Goal: Feedback & Contribution: Leave review/rating

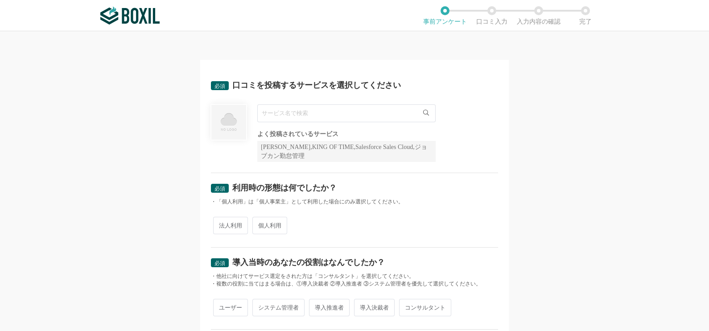
click at [368, 111] on input "text" at bounding box center [346, 113] width 178 height 18
click at [310, 112] on input "text" at bounding box center [346, 113] width 178 height 18
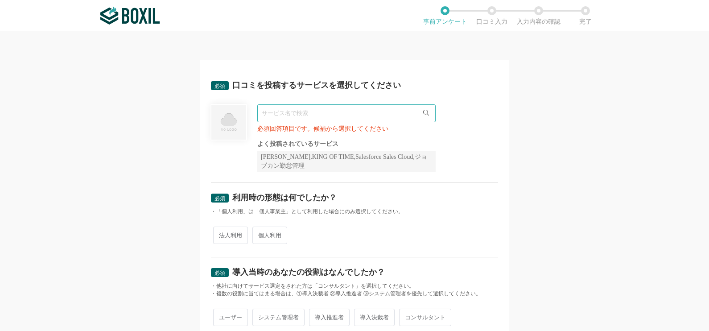
click at [282, 116] on input "text" at bounding box center [346, 113] width 178 height 18
paste input "JobSuite CAREER"
type input "JobSuite CAREER"
click at [337, 132] on li "JobSuite CAREER" at bounding box center [346, 132] width 177 height 18
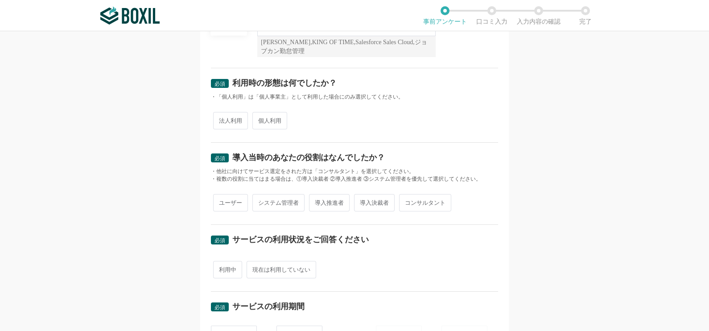
scroll to position [109, 0]
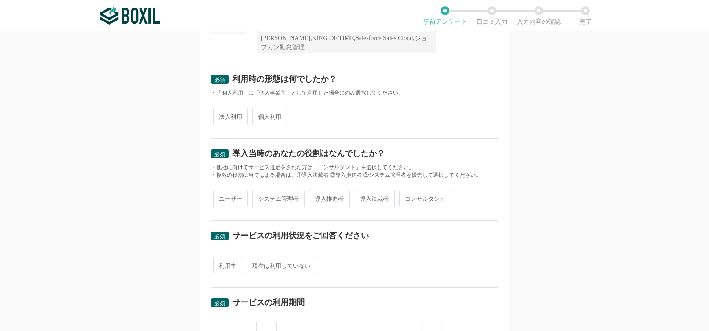
click at [226, 115] on span "法人利用" at bounding box center [230, 116] width 35 height 17
click at [221, 115] on input "法人利用" at bounding box center [218, 112] width 6 height 6
radio input "true"
click at [267, 198] on span "システム管理者" at bounding box center [278, 198] width 52 height 17
click at [260, 197] on input "システム管理者" at bounding box center [258, 194] width 6 height 6
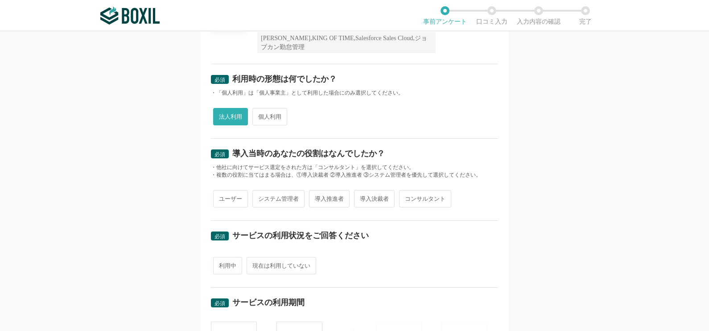
radio input "true"
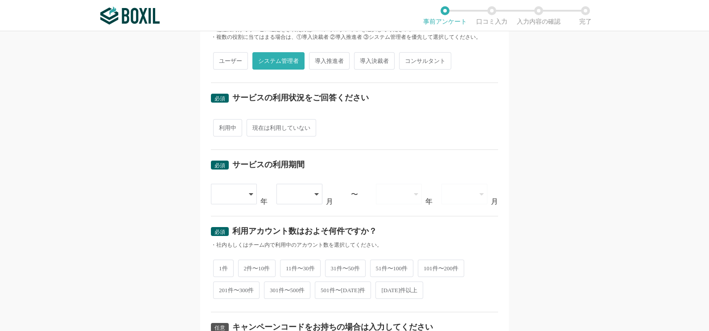
scroll to position [267, 0]
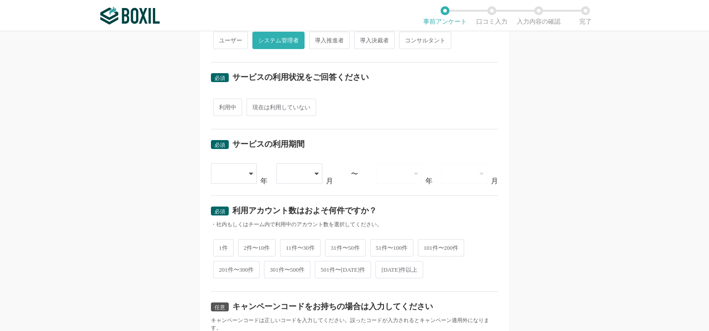
click at [217, 102] on span "利用中" at bounding box center [227, 107] width 29 height 17
click at [217, 102] on input "利用中" at bounding box center [218, 103] width 6 height 6
radio input "true"
click at [235, 170] on div at bounding box center [230, 174] width 26 height 20
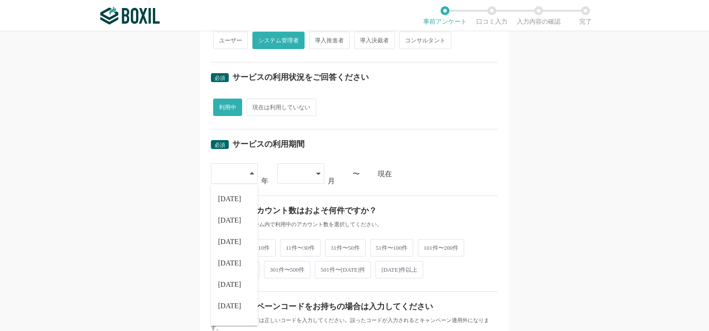
click at [158, 184] on div "必須 口コミを投稿するサービスを選択してください JobSuite CAREER JobSuite CAREER よく投稿されているサービス Sansan,K…" at bounding box center [354, 181] width 709 height 300
click at [235, 172] on div at bounding box center [230, 174] width 26 height 20
click at [118, 229] on div "必須 口コミを投稿するサービスを選択してください JobSuite CAREER JobSuite CAREER よく投稿されているサービス Sansan,K…" at bounding box center [354, 181] width 709 height 300
click at [393, 272] on span "[DATE]件以上" at bounding box center [399, 269] width 48 height 17
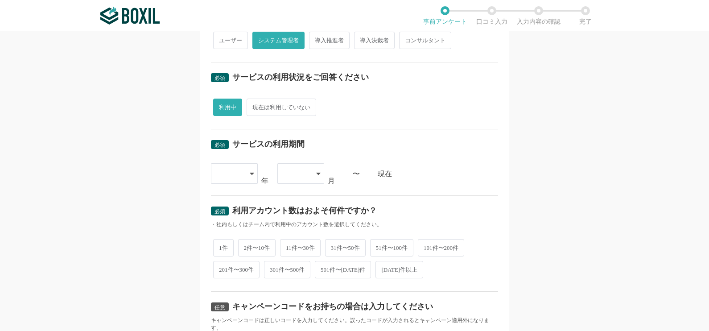
click at [383, 268] on input "[DATE]件以上" at bounding box center [381, 265] width 6 height 6
radio input "true"
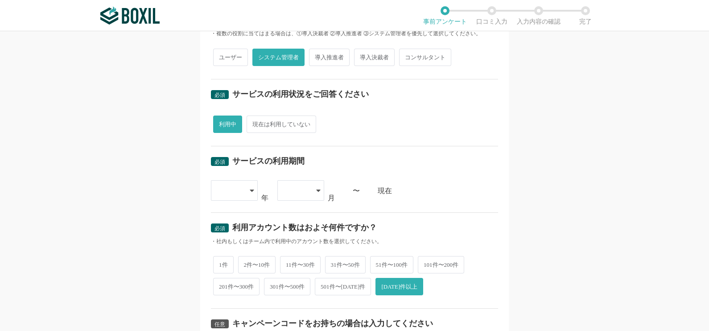
scroll to position [253, 0]
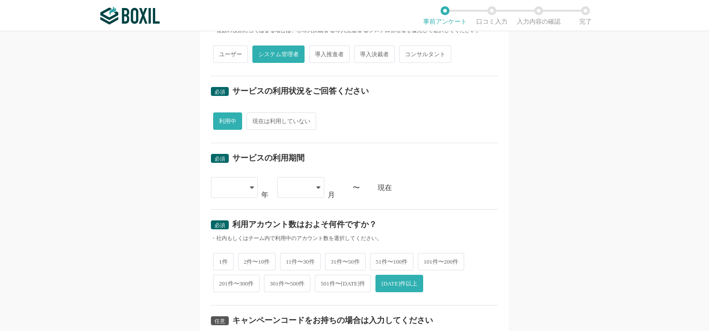
click at [239, 185] on div at bounding box center [230, 187] width 26 height 20
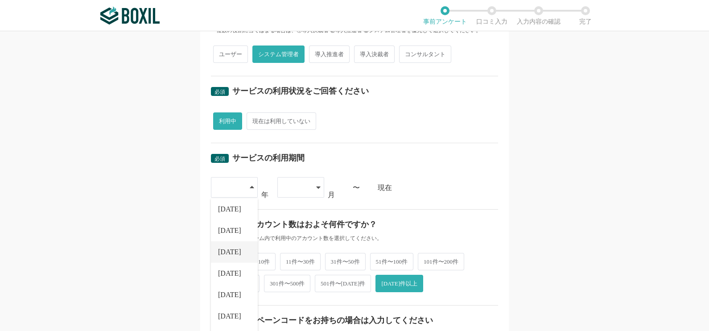
click at [224, 248] on span "[DATE]" at bounding box center [229, 251] width 23 height 7
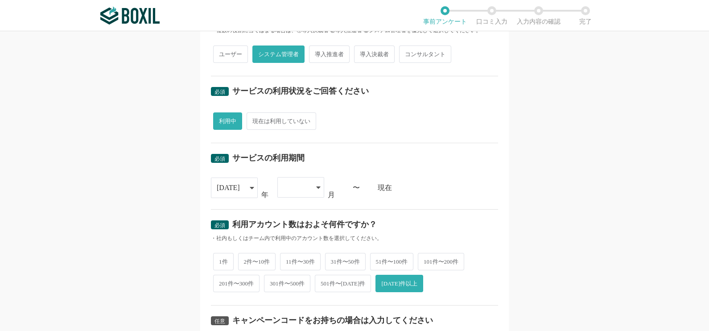
click at [307, 186] on div at bounding box center [300, 187] width 47 height 21
click at [290, 278] on li "04" at bounding box center [300, 276] width 47 height 21
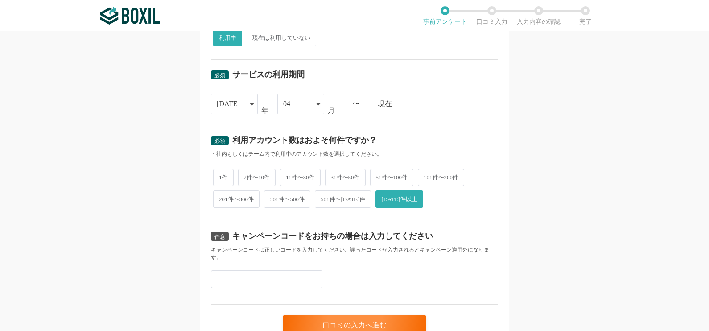
scroll to position [378, 0]
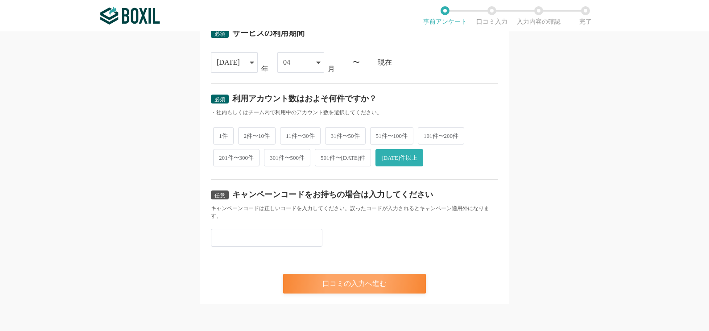
click at [342, 283] on div "口コミの入力へ進む" at bounding box center [354, 284] width 143 height 20
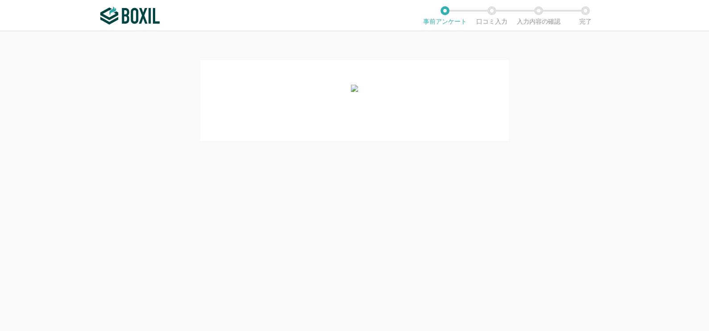
scroll to position [0, 0]
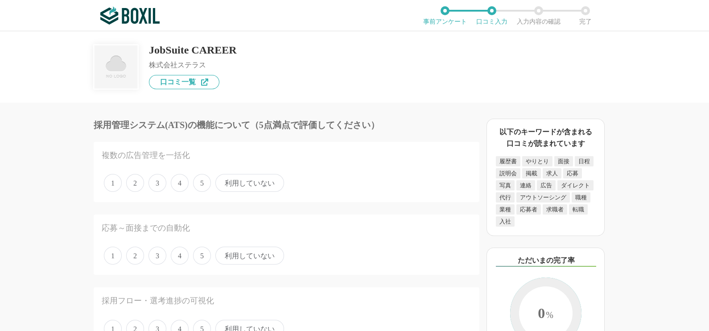
click at [245, 181] on span "利用していない" at bounding box center [249, 183] width 69 height 18
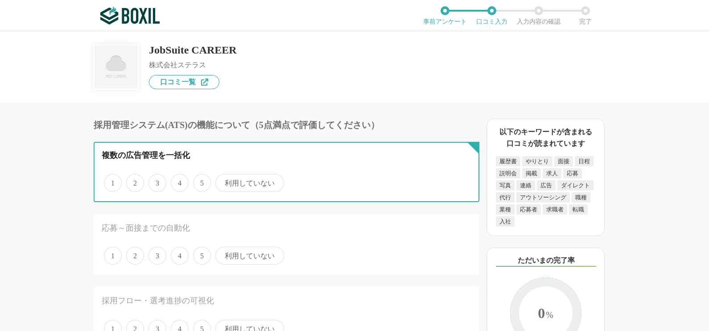
click at [223, 181] on input "利用していない" at bounding box center [221, 178] width 6 height 6
radio input "true"
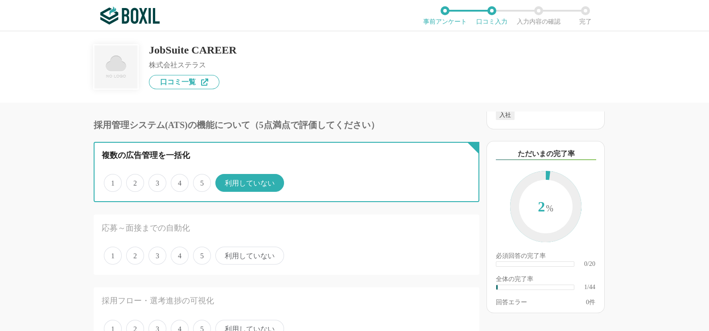
scroll to position [95, 0]
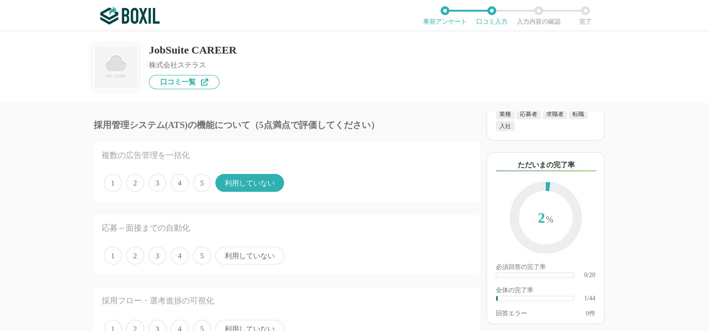
click at [240, 259] on span "利用していない" at bounding box center [249, 256] width 69 height 18
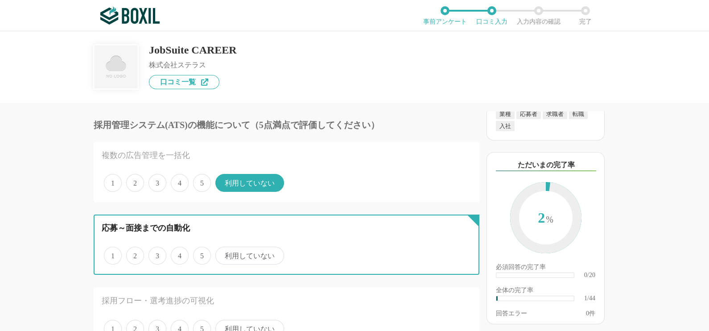
click at [223, 254] on input "利用していない" at bounding box center [221, 251] width 6 height 6
radio input "true"
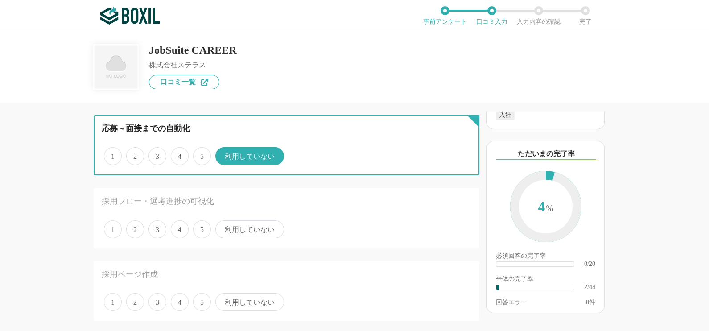
scroll to position [107, 0]
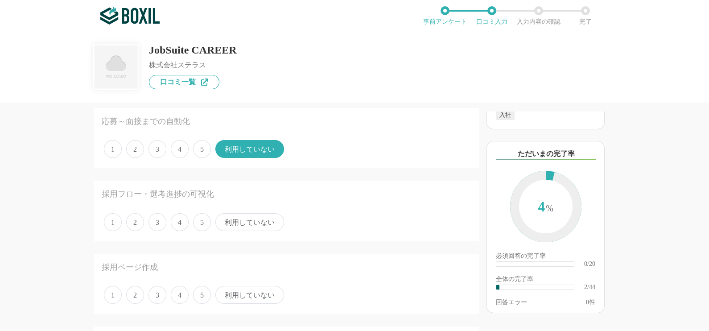
click at [198, 214] on span "5" at bounding box center [202, 222] width 18 height 18
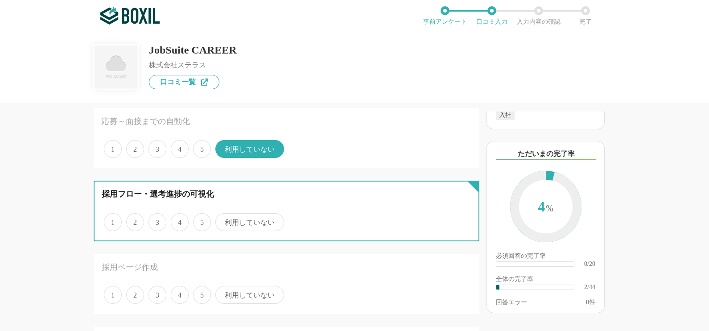
click at [198, 214] on input "5" at bounding box center [198, 217] width 6 height 6
radio input "true"
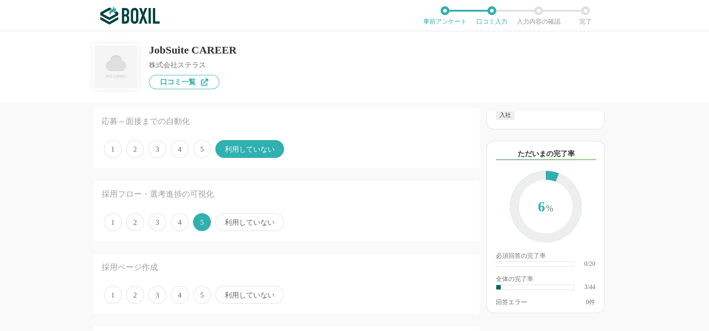
click at [198, 293] on span "5" at bounding box center [202, 295] width 18 height 18
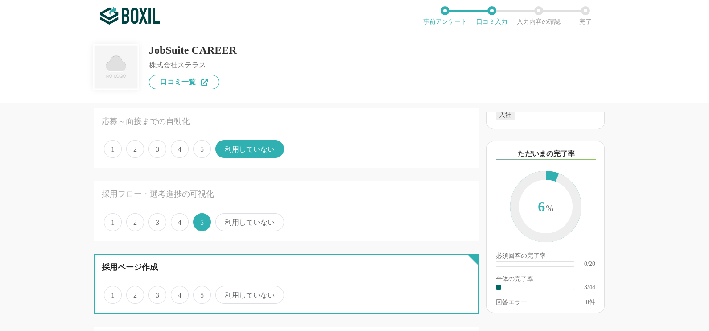
click at [198, 293] on input "5" at bounding box center [198, 290] width 6 height 6
radio input "true"
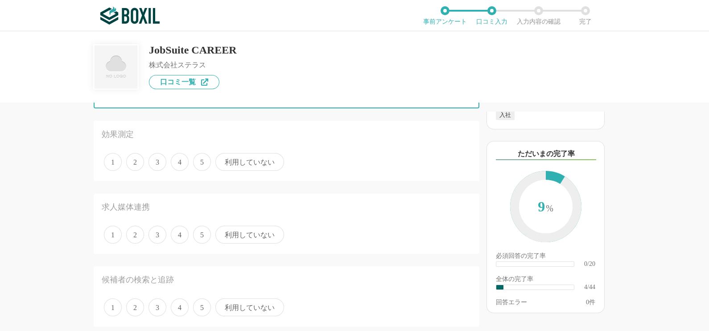
scroll to position [319, 0]
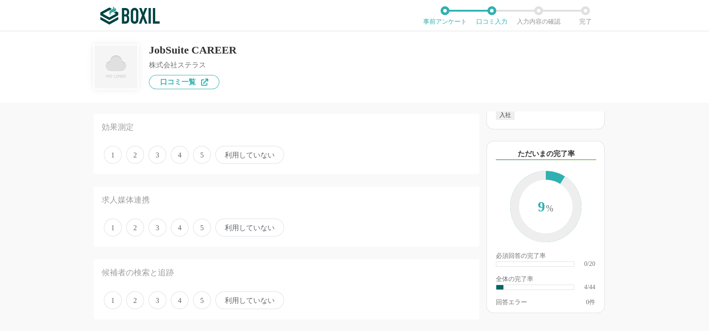
click at [266, 152] on span "利用していない" at bounding box center [249, 155] width 69 height 18
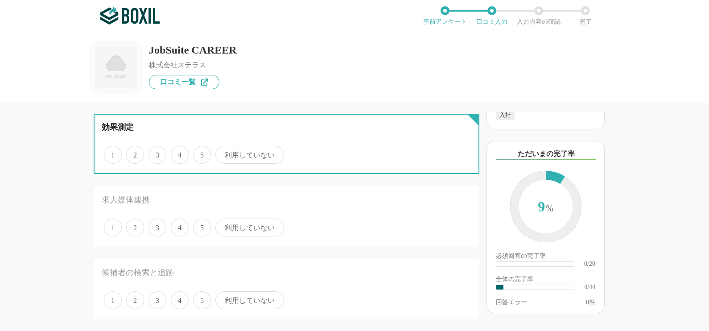
click at [223, 152] on input "利用していない" at bounding box center [221, 150] width 6 height 6
radio input "true"
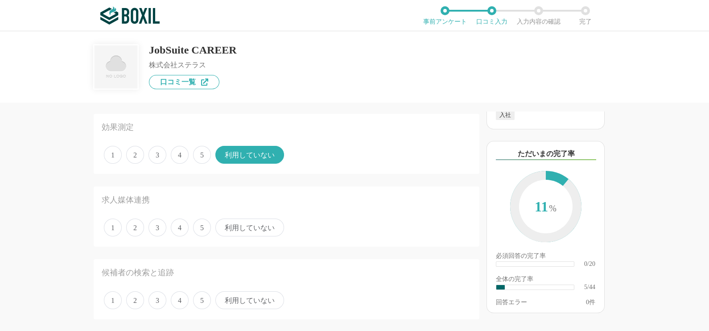
click at [161, 226] on span "3" at bounding box center [157, 227] width 18 height 18
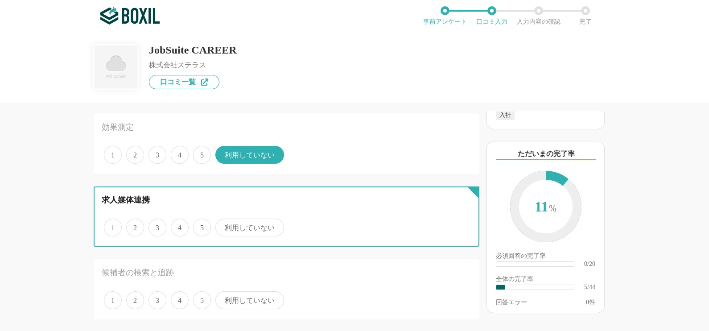
click at [156, 226] on input "3" at bounding box center [154, 223] width 6 height 6
radio input "true"
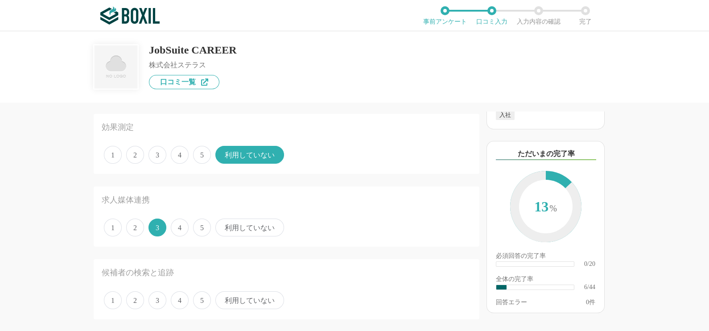
click at [207, 296] on span "5" at bounding box center [202, 300] width 18 height 18
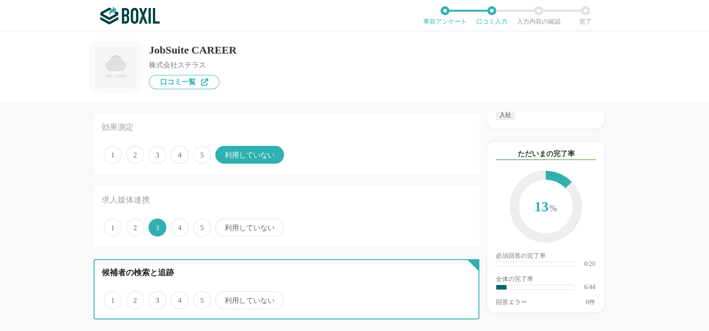
click at [201, 296] on input "5" at bounding box center [198, 295] width 6 height 6
radio input "true"
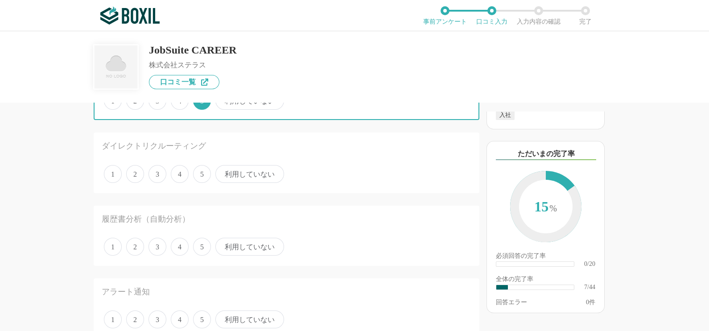
scroll to position [533, 0]
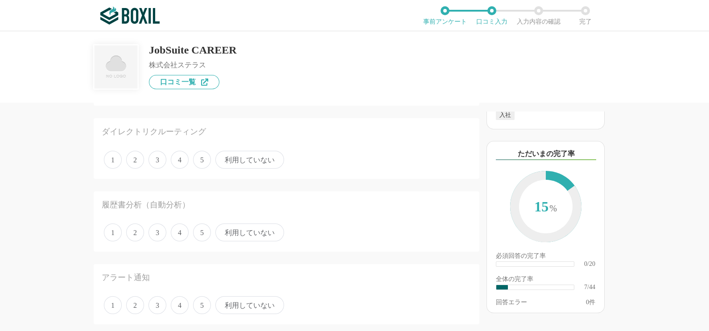
click at [255, 156] on span "利用していない" at bounding box center [249, 160] width 69 height 18
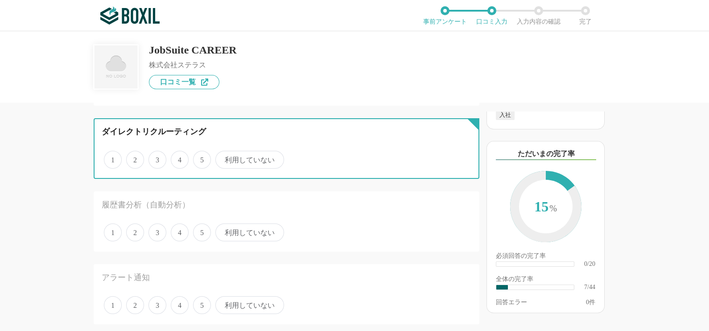
click at [223, 156] on input "利用していない" at bounding box center [221, 155] width 6 height 6
radio input "true"
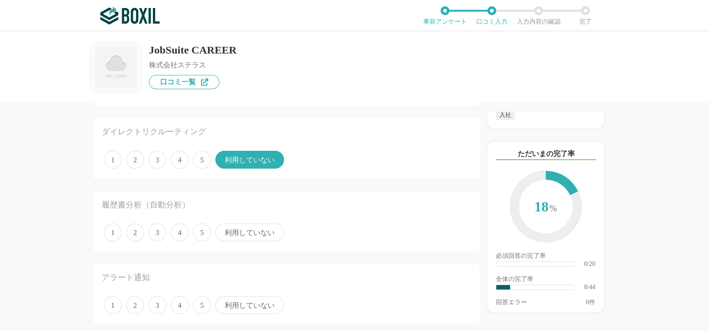
click at [243, 232] on span "利用していない" at bounding box center [249, 232] width 69 height 18
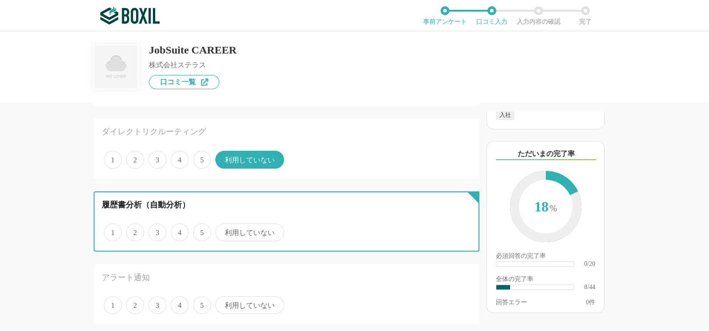
click at [223, 231] on input "利用していない" at bounding box center [221, 228] width 6 height 6
radio input "true"
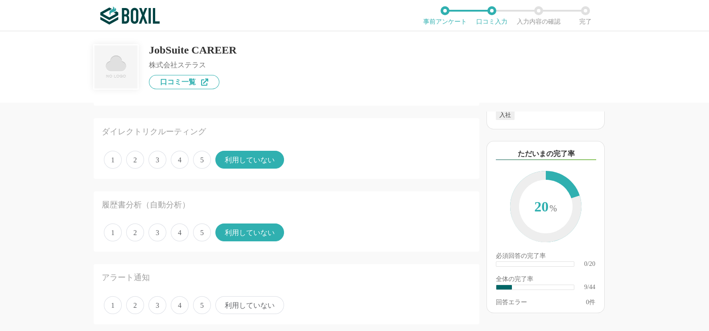
click at [185, 301] on span "4" at bounding box center [180, 305] width 18 height 18
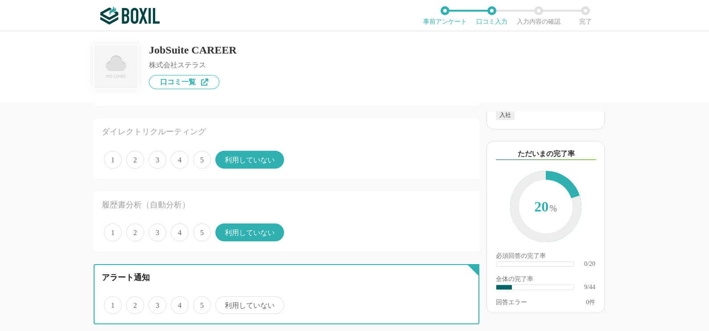
click at [179, 301] on input "4" at bounding box center [176, 300] width 6 height 6
radio input "true"
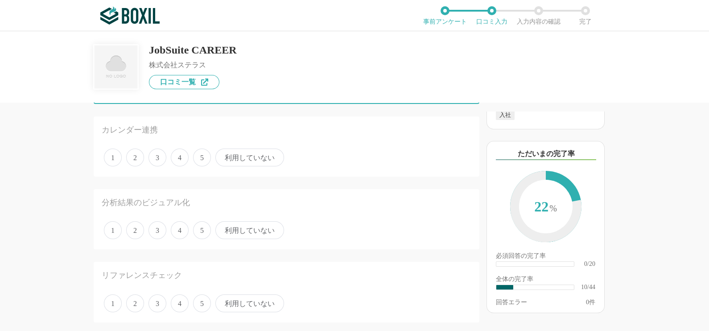
scroll to position [746, 0]
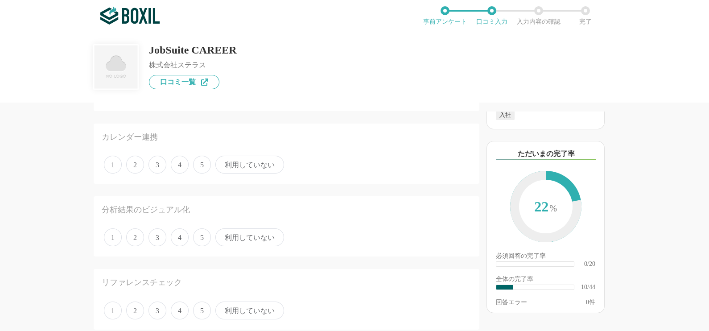
click at [251, 165] on span "利用していない" at bounding box center [249, 165] width 69 height 18
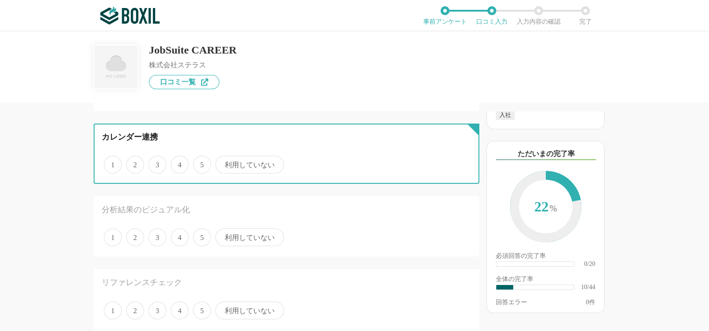
click at [223, 163] on input "利用していない" at bounding box center [221, 160] width 6 height 6
radio input "true"
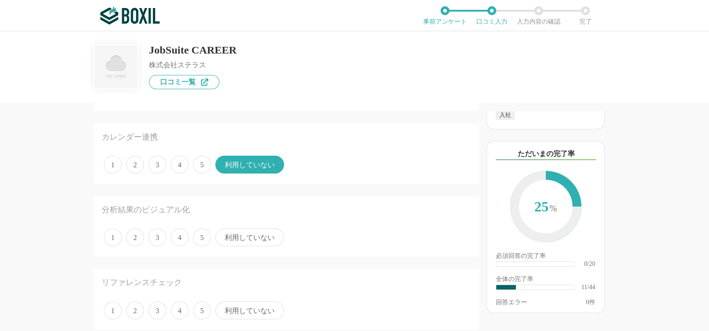
click at [244, 228] on span "利用していない" at bounding box center [249, 237] width 69 height 18
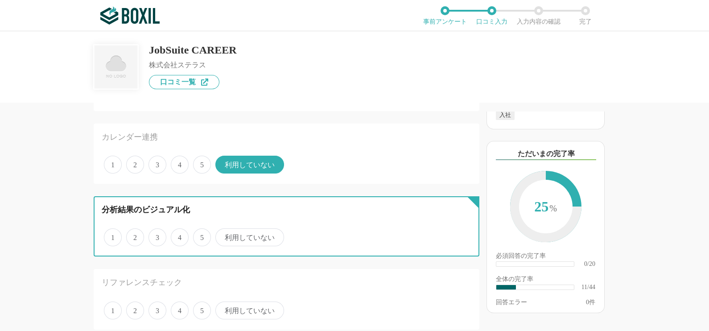
click at [223, 230] on input "利用していない" at bounding box center [221, 233] width 6 height 6
radio input "true"
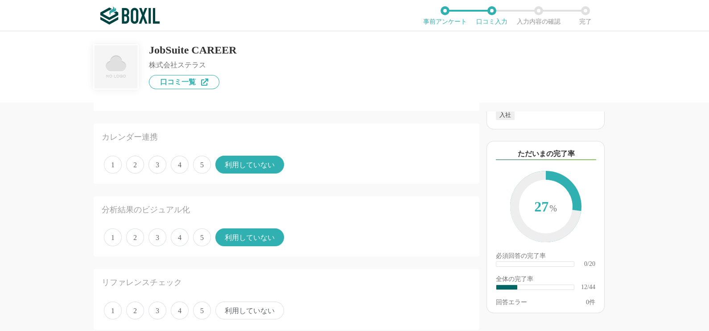
click at [258, 305] on span "利用していない" at bounding box center [249, 310] width 69 height 18
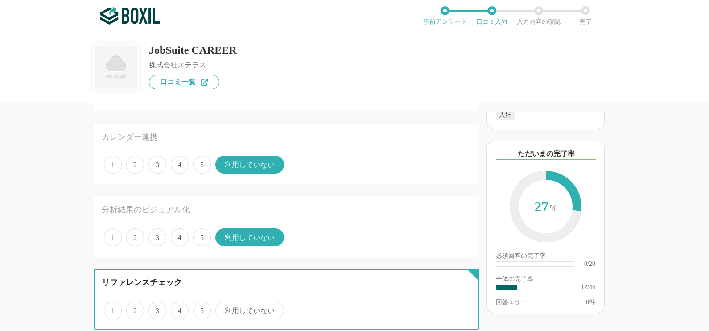
click at [223, 305] on input "利用していない" at bounding box center [221, 306] width 6 height 6
radio input "true"
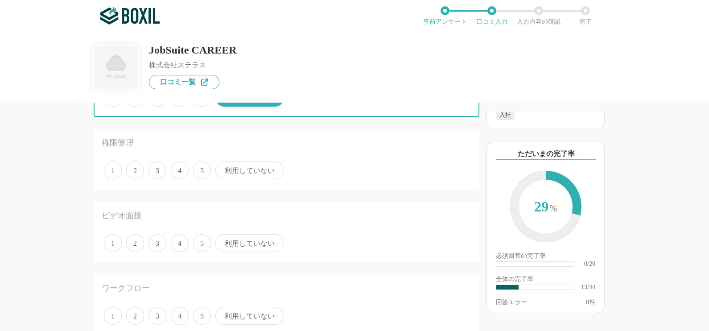
scroll to position [966, 0]
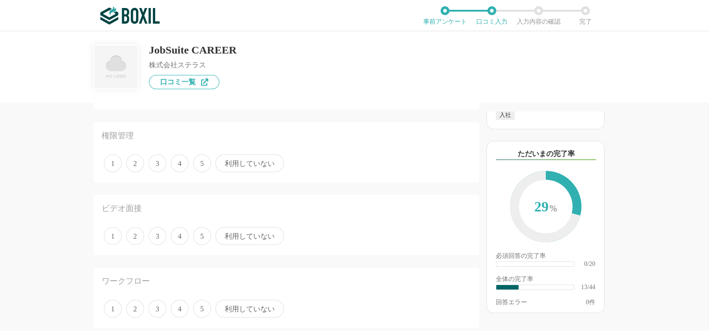
click at [176, 158] on span "4" at bounding box center [180, 163] width 18 height 18
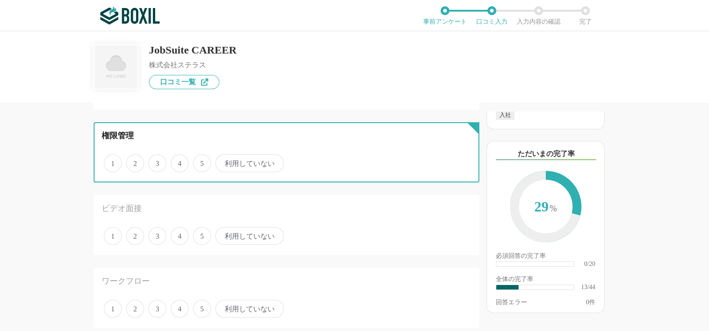
click at [176, 158] on input "4" at bounding box center [176, 159] width 6 height 6
radio input "true"
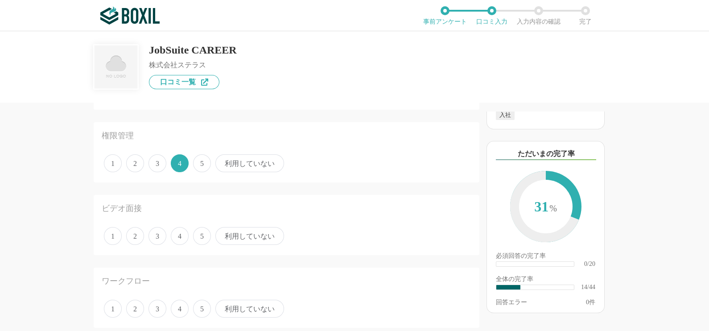
click at [247, 232] on span "利用していない" at bounding box center [249, 236] width 69 height 18
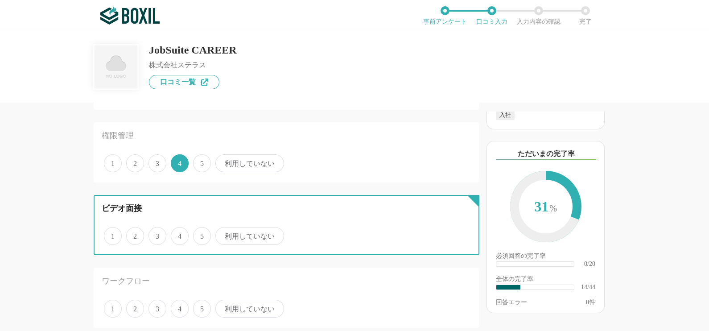
click at [223, 232] on input "利用していない" at bounding box center [221, 231] width 6 height 6
radio input "true"
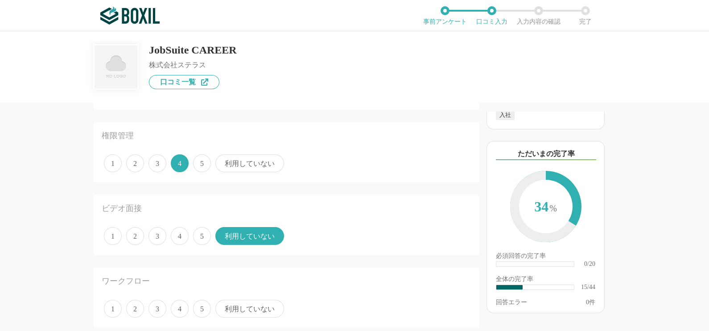
click at [264, 300] on span "利用していない" at bounding box center [249, 309] width 69 height 18
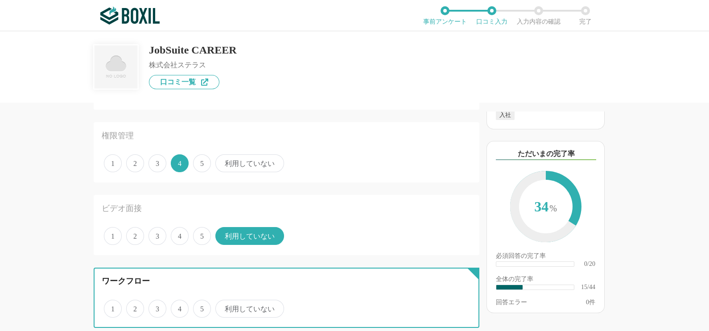
click at [223, 301] on input "利用していない" at bounding box center [221, 304] width 6 height 6
radio input "true"
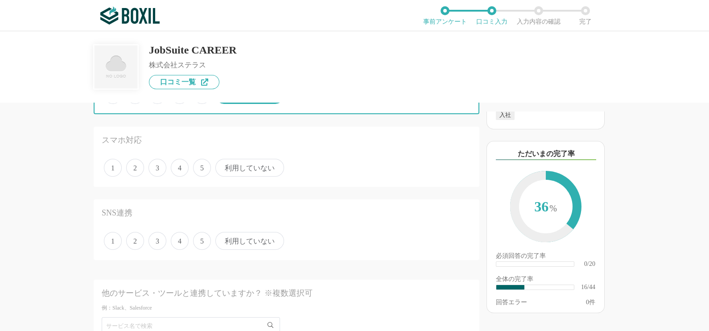
scroll to position [1193, 0]
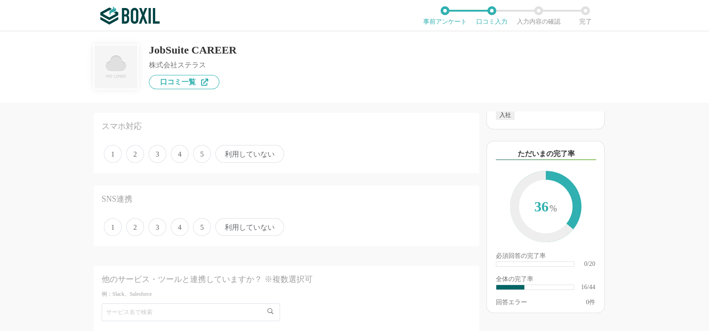
click at [240, 147] on span "利用していない" at bounding box center [249, 154] width 69 height 18
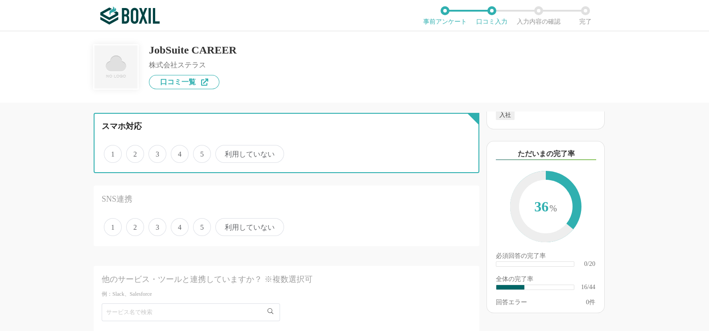
click at [223, 147] on input "利用していない" at bounding box center [221, 149] width 6 height 6
radio input "true"
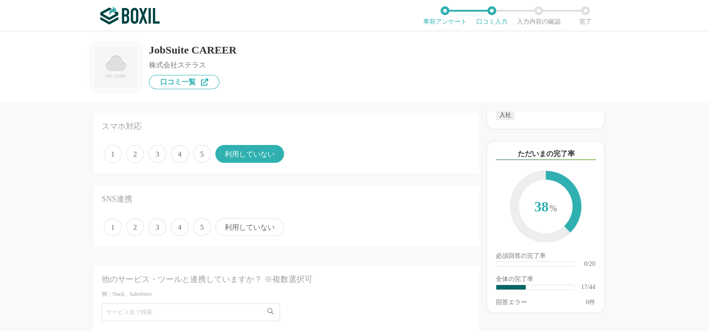
click at [243, 227] on span "利用していない" at bounding box center [249, 227] width 69 height 18
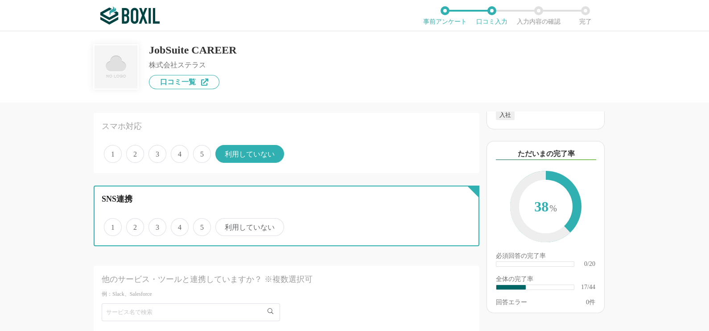
click at [223, 225] on input "利用していない" at bounding box center [221, 222] width 6 height 6
radio input "true"
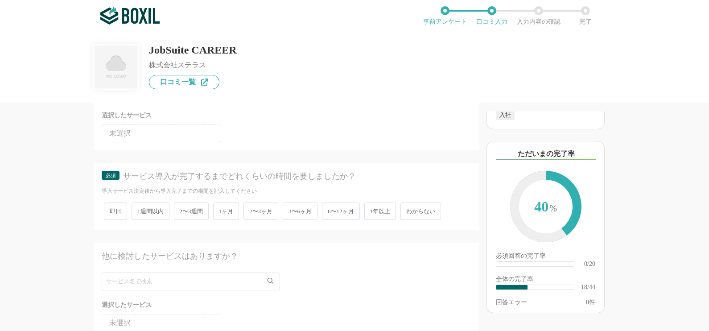
scroll to position [1428, 0]
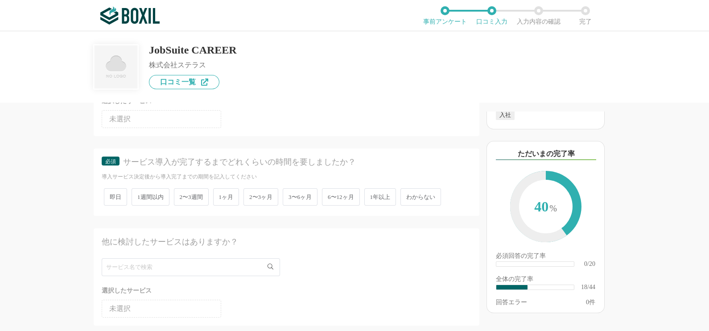
click at [444, 190] on div "即日 1週間以内 2〜3週間 1ヶ月 2〜3ヶ月 3〜6ヶ月 6〜12ヶ月 1年以上 わからない" at bounding box center [287, 197] width 370 height 22
click at [429, 188] on span "わからない" at bounding box center [420, 196] width 41 height 17
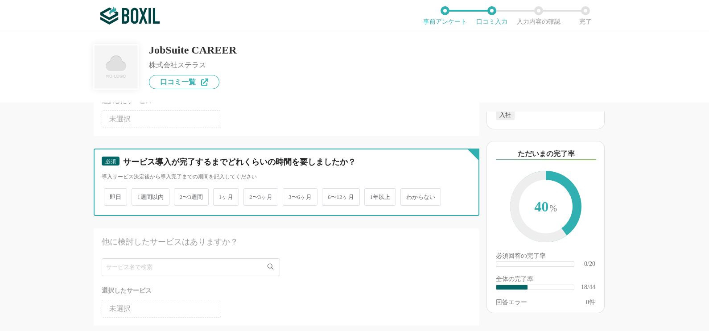
click at [408, 189] on input "わからない" at bounding box center [406, 192] width 6 height 6
radio input "true"
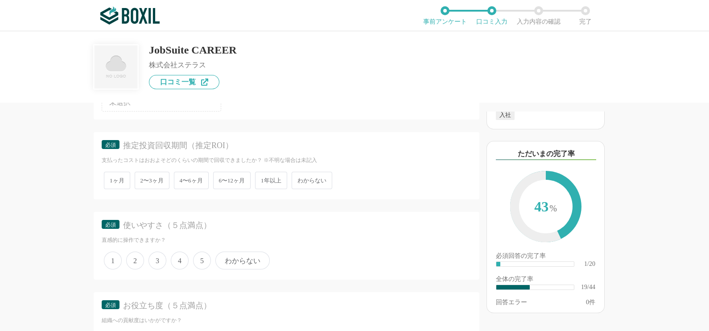
scroll to position [1627, 0]
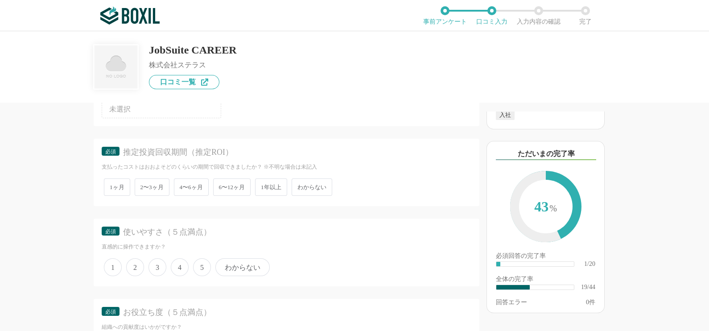
click at [320, 178] on span "わからない" at bounding box center [312, 186] width 41 height 17
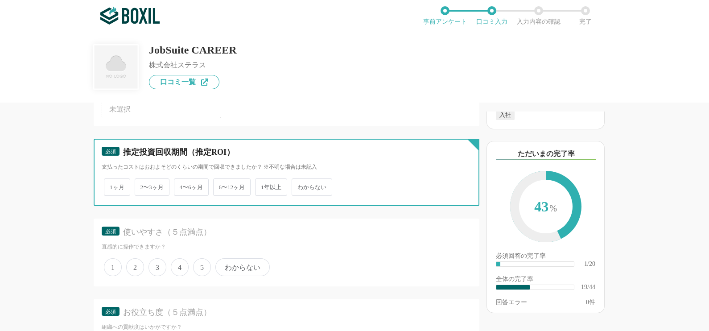
click at [300, 180] on input "わからない" at bounding box center [297, 183] width 6 height 6
radio input "true"
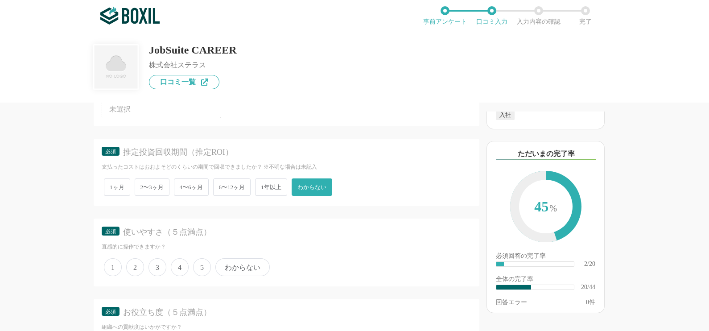
click at [183, 258] on span "4" at bounding box center [180, 267] width 18 height 18
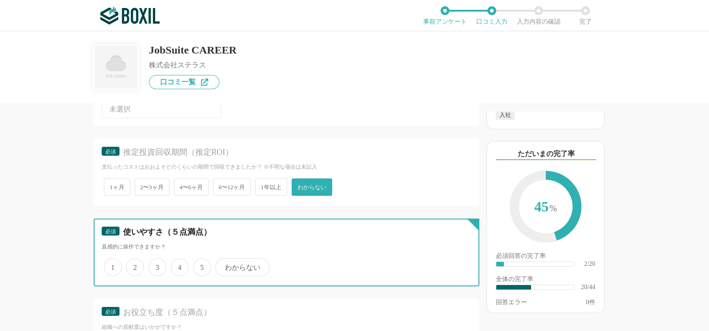
click at [179, 259] on input "4" at bounding box center [176, 262] width 6 height 6
radio input "true"
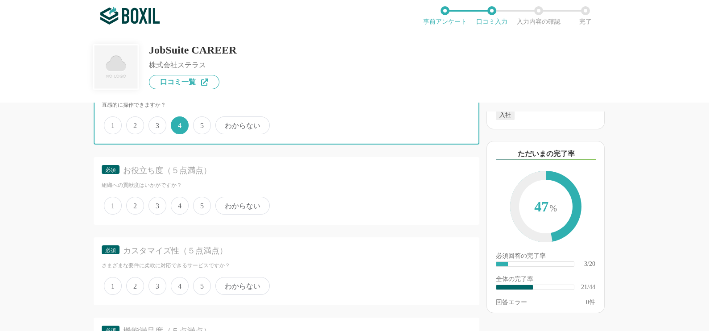
scroll to position [1776, 0]
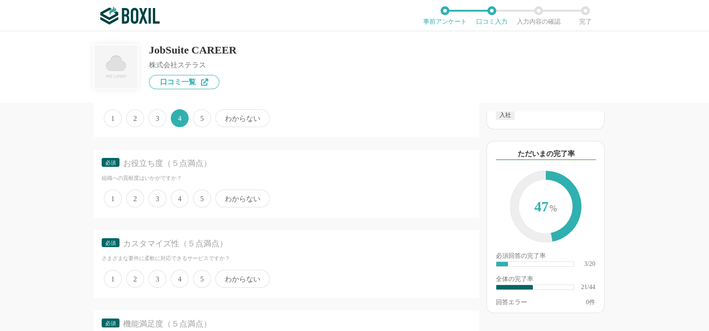
click at [181, 189] on span "4" at bounding box center [180, 198] width 18 height 18
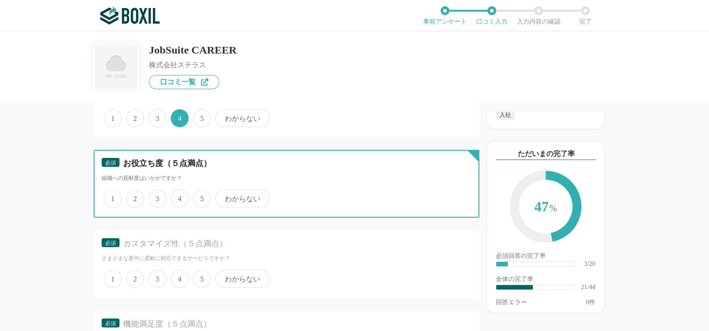
click at [179, 191] on input "4" at bounding box center [176, 194] width 6 height 6
radio input "true"
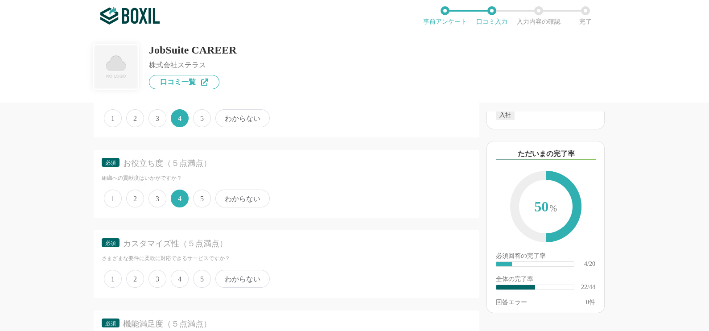
click at [192, 187] on div "1 2 3 4 5 わからない" at bounding box center [287, 198] width 370 height 22
click at [205, 189] on span "5" at bounding box center [202, 198] width 18 height 18
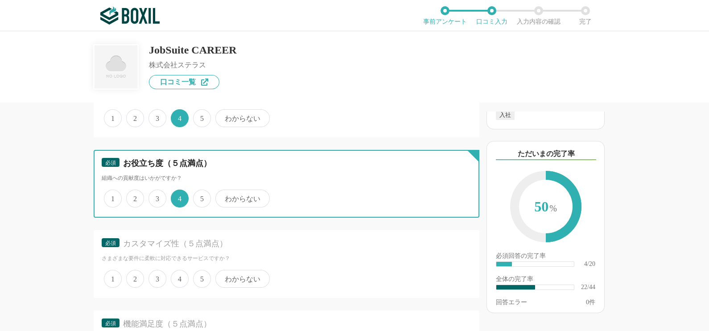
click at [201, 191] on input "5" at bounding box center [198, 194] width 6 height 6
radio input "true"
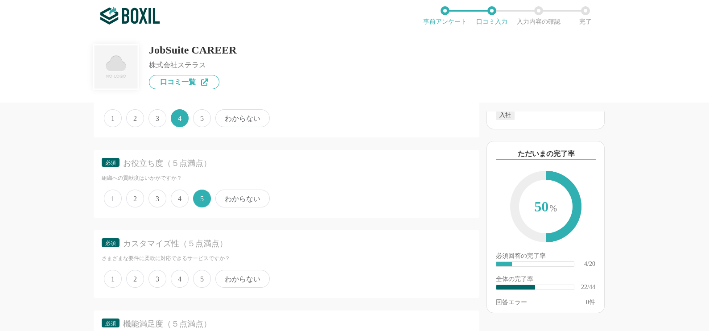
click at [155, 270] on span "3" at bounding box center [157, 279] width 18 height 18
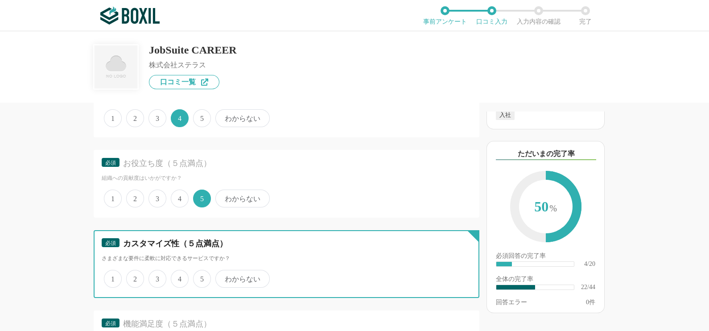
click at [155, 271] on input "3" at bounding box center [154, 274] width 6 height 6
radio input "true"
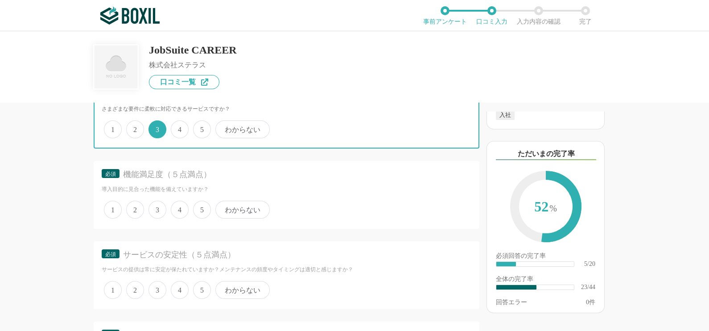
scroll to position [1932, 0]
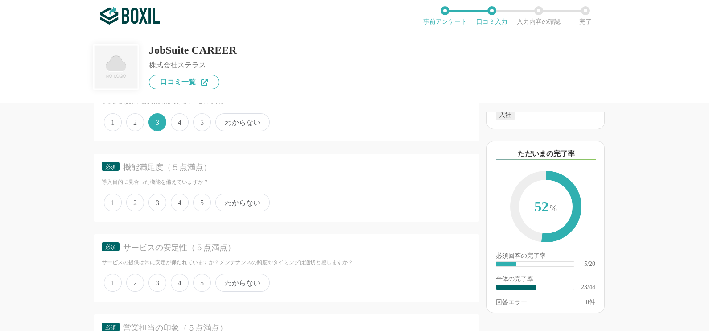
click at [176, 196] on span "4" at bounding box center [180, 202] width 18 height 18
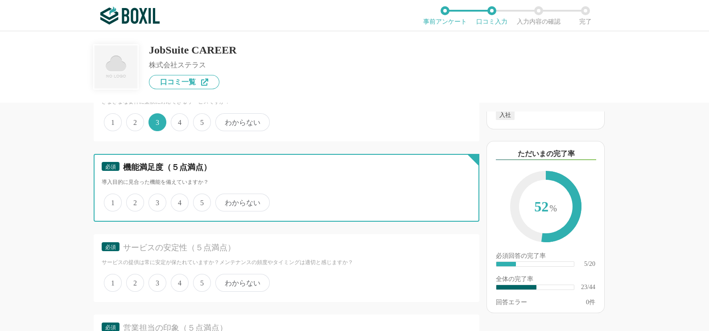
click at [176, 196] on input "4" at bounding box center [176, 198] width 6 height 6
radio input "true"
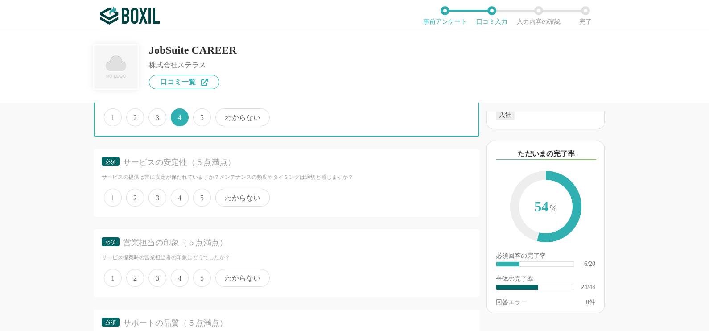
scroll to position [2024, 0]
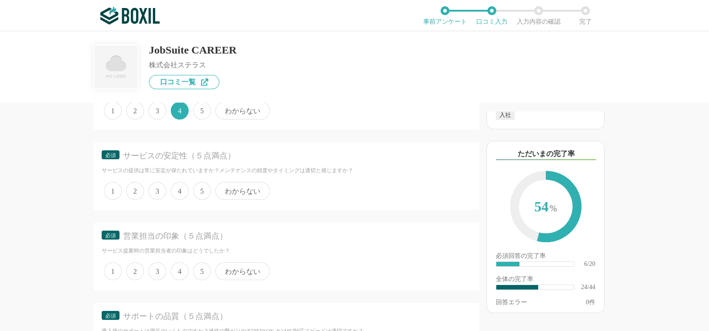
click at [181, 185] on span "4" at bounding box center [180, 191] width 18 height 18
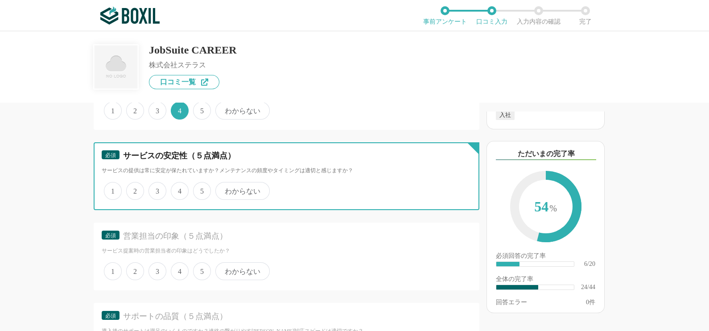
click at [179, 185] on input "4" at bounding box center [176, 186] width 6 height 6
radio input "true"
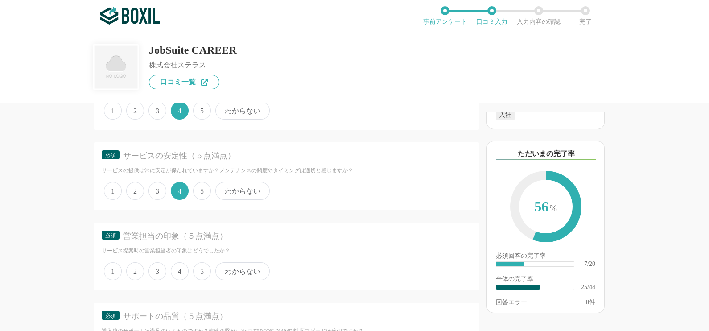
click at [247, 263] on span "わからない" at bounding box center [242, 271] width 54 height 18
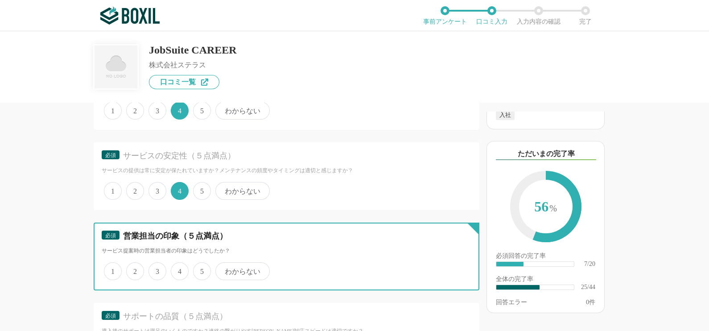
click at [223, 263] on input "わからない" at bounding box center [221, 266] width 6 height 6
radio input "true"
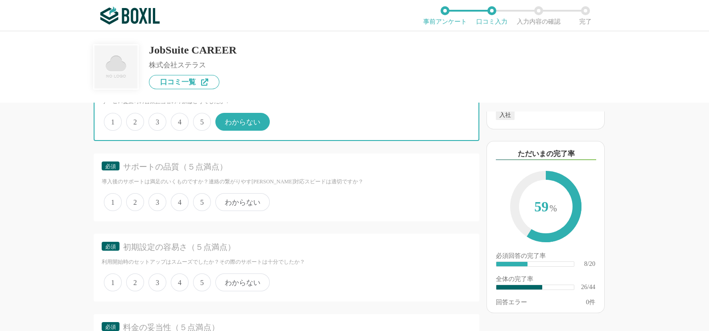
scroll to position [2209, 0]
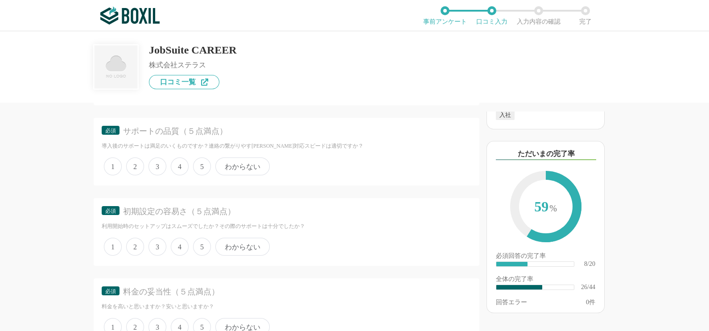
click at [246, 157] on span "わからない" at bounding box center [242, 166] width 54 height 18
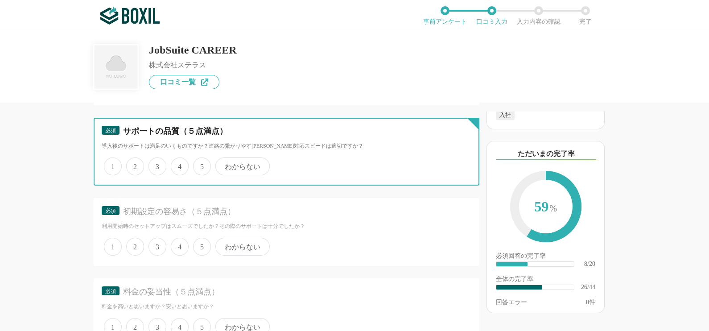
click at [223, 159] on input "わからない" at bounding box center [221, 162] width 6 height 6
radio input "true"
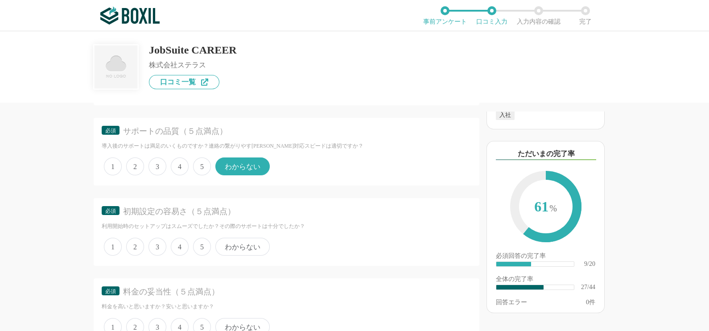
click at [237, 239] on span "わからない" at bounding box center [242, 247] width 54 height 18
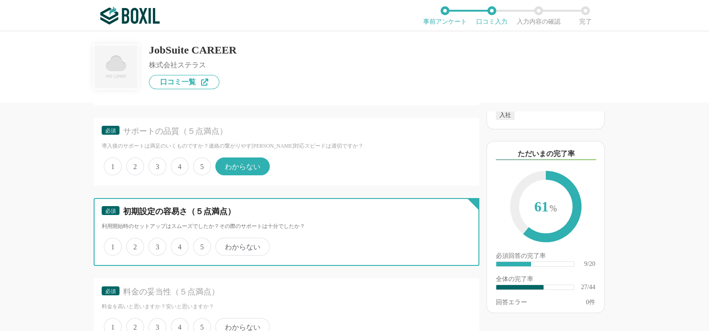
click at [223, 239] on input "わからない" at bounding box center [221, 242] width 6 height 6
radio input "true"
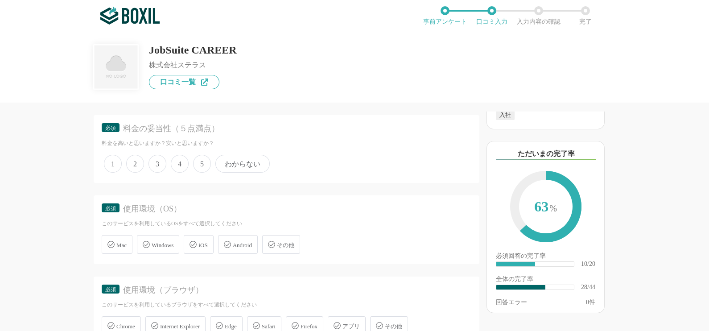
scroll to position [2387, 0]
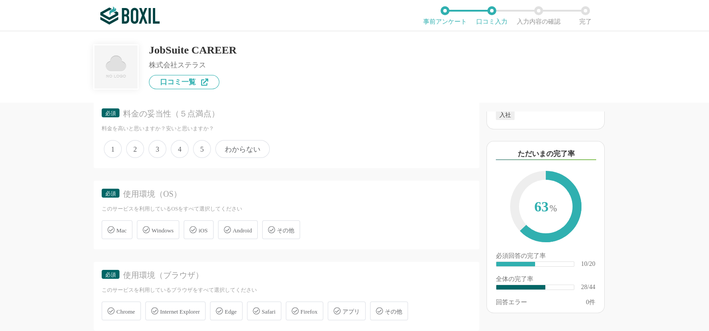
click at [161, 140] on span "3" at bounding box center [157, 149] width 18 height 18
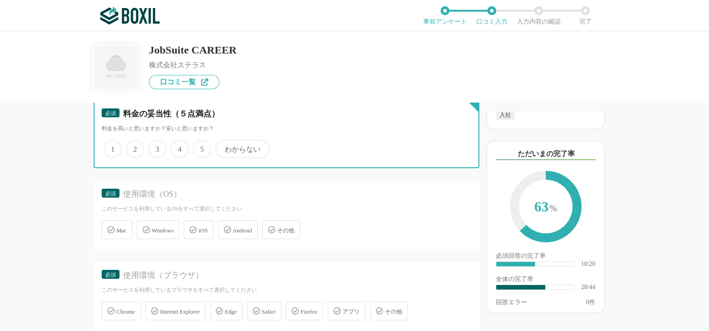
click at [156, 141] on input "3" at bounding box center [154, 144] width 6 height 6
radio input "true"
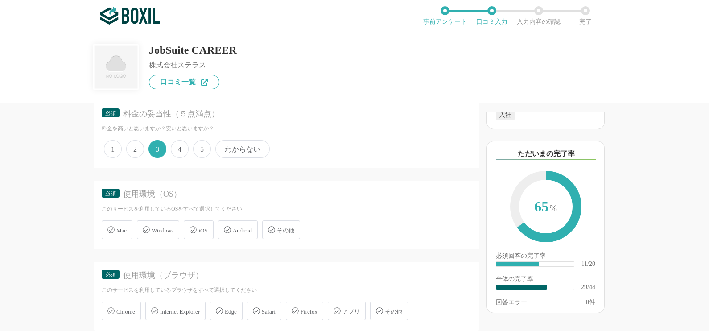
click at [159, 227] on span "Windows" at bounding box center [163, 230] width 22 height 7
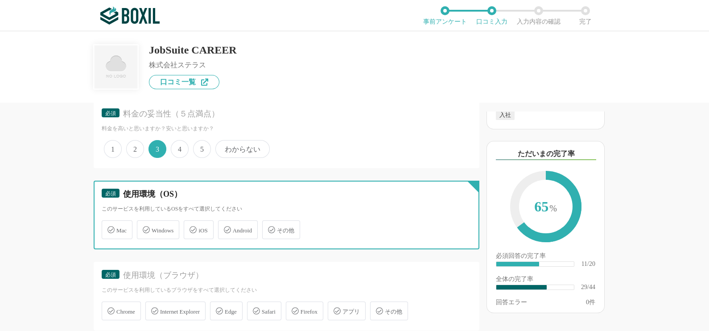
click at [144, 222] on input "Windows" at bounding box center [142, 225] width 6 height 6
checkbox input "true"
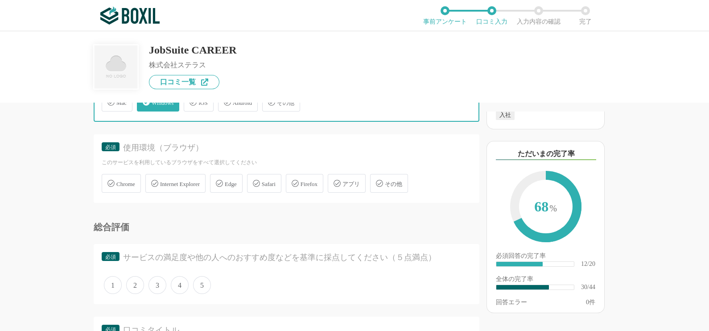
scroll to position [2522, 0]
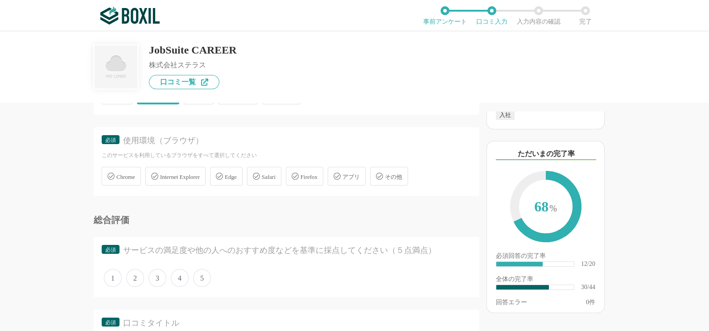
click at [195, 173] on span "Internet Explorer" at bounding box center [180, 176] width 40 height 7
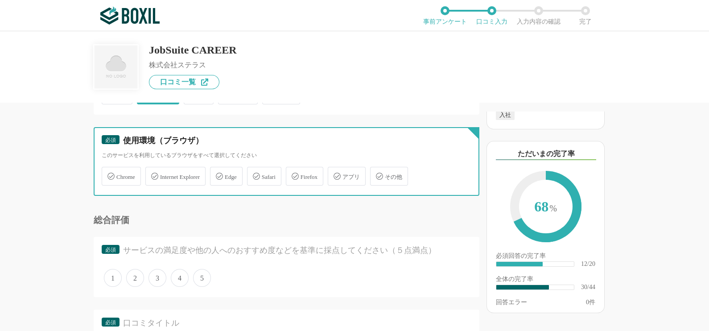
click at [153, 168] on input "Internet Explorer" at bounding box center [150, 171] width 6 height 6
checkbox input "true"
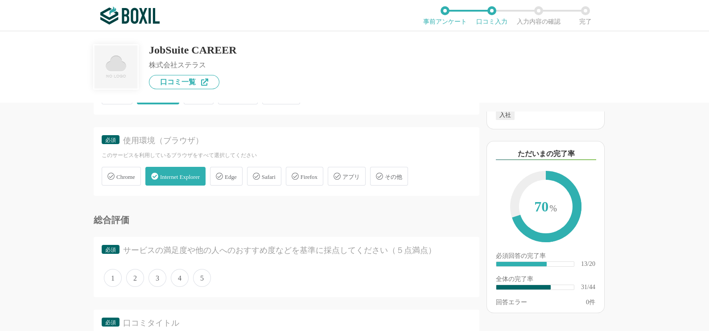
click at [183, 269] on span "4" at bounding box center [180, 278] width 18 height 18
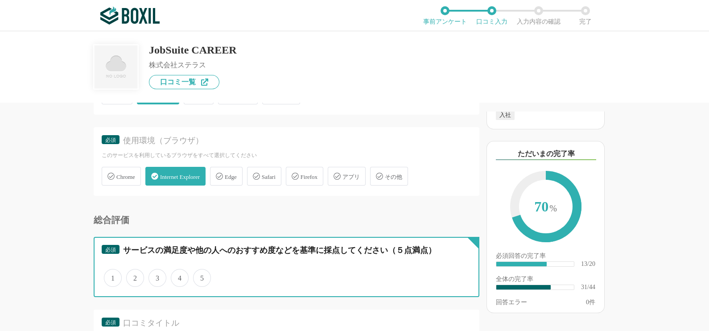
click at [179, 270] on input "4" at bounding box center [176, 273] width 6 height 6
radio input "true"
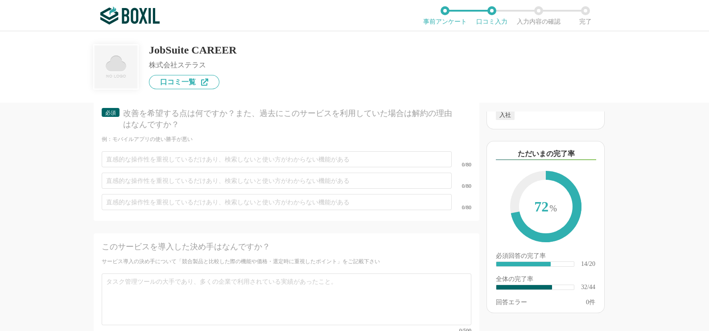
scroll to position [3644, 0]
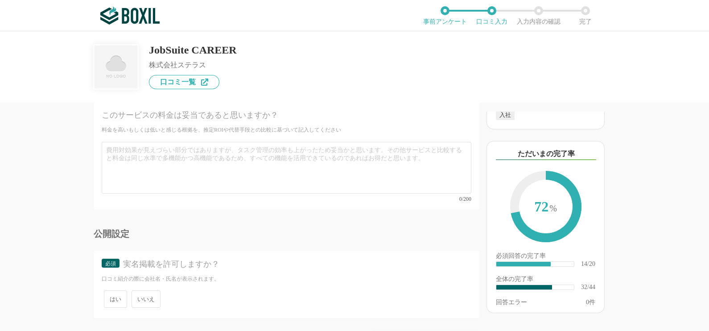
click at [147, 290] on span "いいえ" at bounding box center [146, 298] width 29 height 17
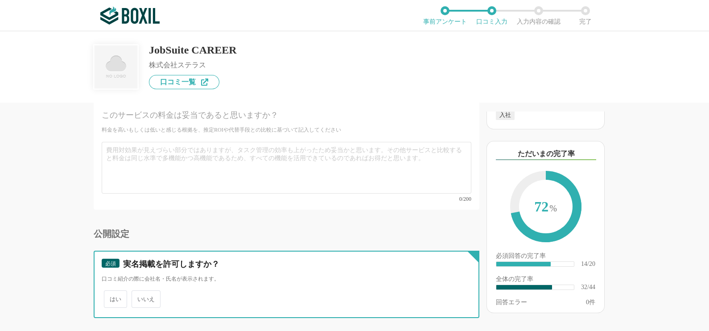
click at [140, 292] on input "いいえ" at bounding box center [137, 295] width 6 height 6
radio input "true"
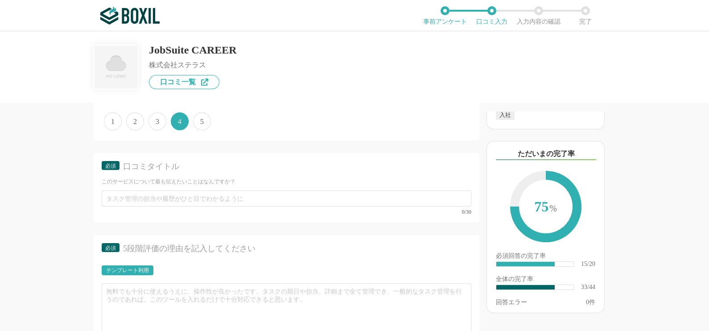
scroll to position [2692, 0]
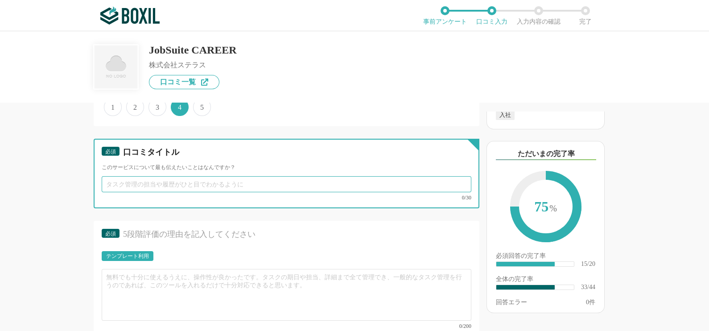
click at [245, 176] on input "text" at bounding box center [287, 184] width 370 height 16
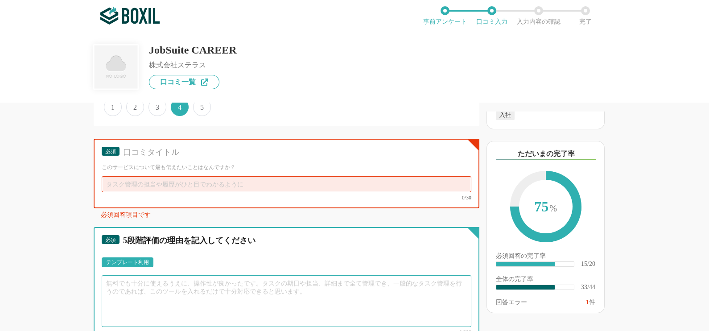
click at [226, 279] on textarea at bounding box center [287, 301] width 370 height 52
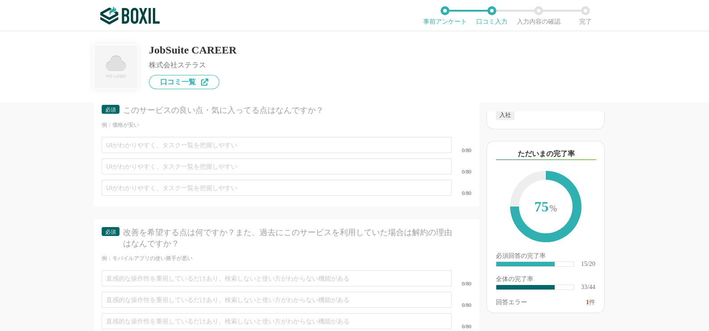
scroll to position [3148, 0]
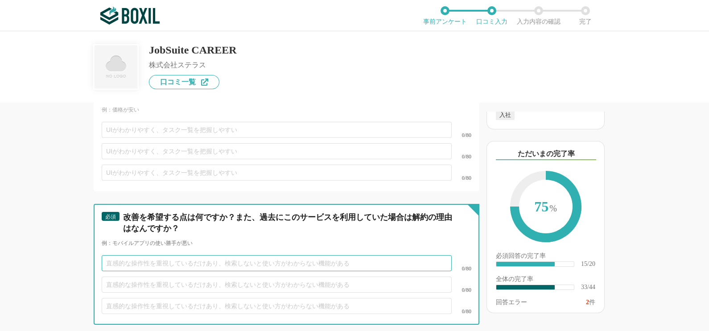
click at [282, 255] on input "text" at bounding box center [277, 263] width 350 height 16
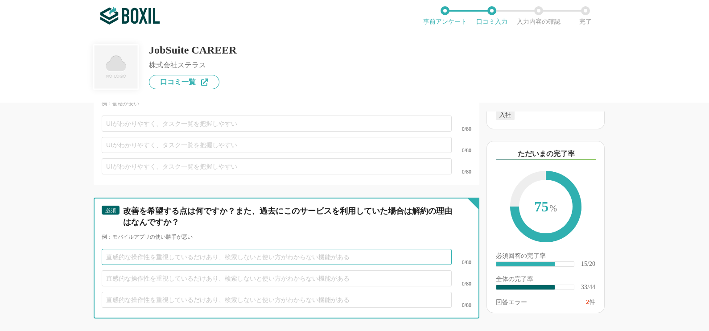
click at [282, 249] on input "text" at bounding box center [277, 257] width 350 height 16
type input "j"
type input "登録者数が増えていくと料金がアップする。"
click at [266, 270] on input "text" at bounding box center [277, 278] width 350 height 16
paste input "JobSuite CAREER"
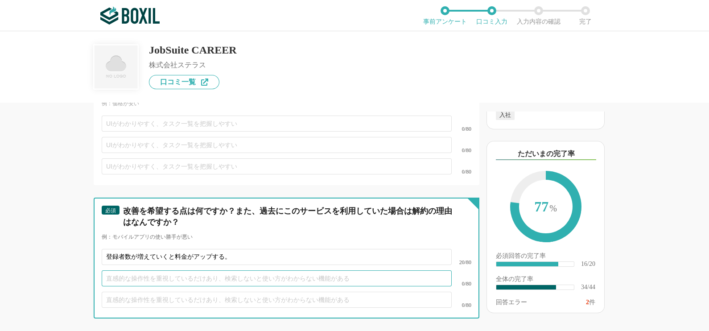
type input "JobSuite CAREER"
drag, startPoint x: 184, startPoint y: 254, endPoint x: 34, endPoint y: 248, distance: 150.4
click at [34, 248] on div "採用管理システム(ATS)の機能について（5点満点で評価してください） 複数の広告管理を一括化 1 2 3 4 5 利用していない 応募～面接までの自動化 1…" at bounding box center [256, 217] width 446 height 228
click at [248, 249] on input "登録者数が増えていくと料金がアップする。" at bounding box center [277, 257] width 350 height 16
type input "登録者数が増えていくと料金がアップする。重複データをチェックするためにも過去応募者は削除しにくい。"
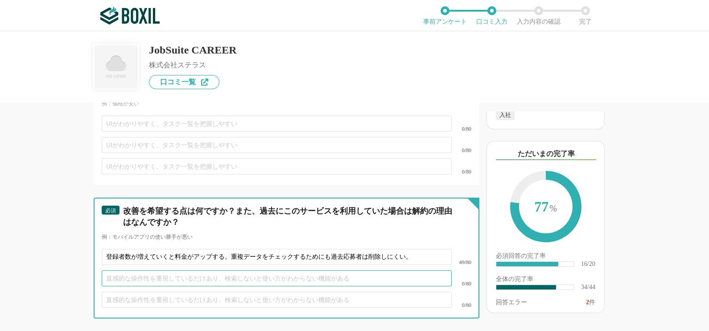
click at [214, 270] on input "text" at bounding box center [277, 278] width 350 height 16
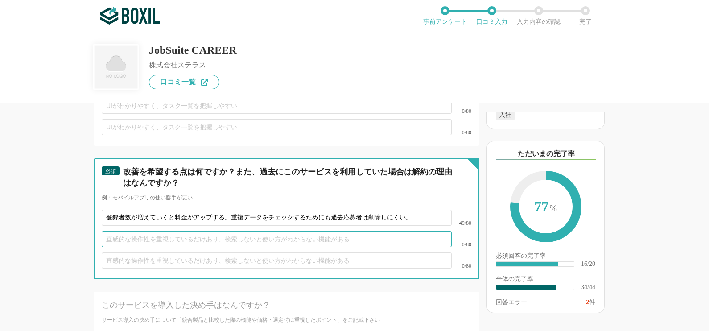
scroll to position [3200, 0]
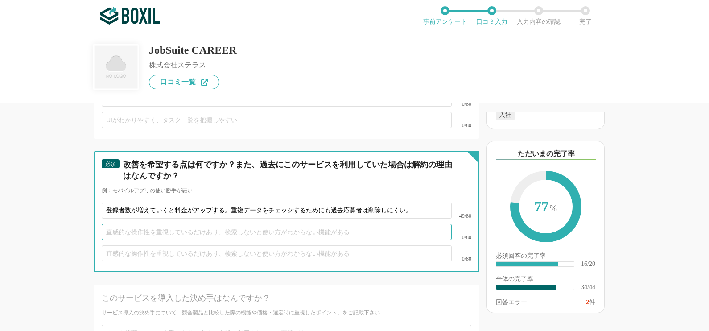
click at [324, 224] on input "text" at bounding box center [277, 232] width 350 height 16
type input "め"
type input "先"
type input "選考終了した面接官をログイン不可に設定すると、その面接官が入力した面接評価も非表示になってしまう。"
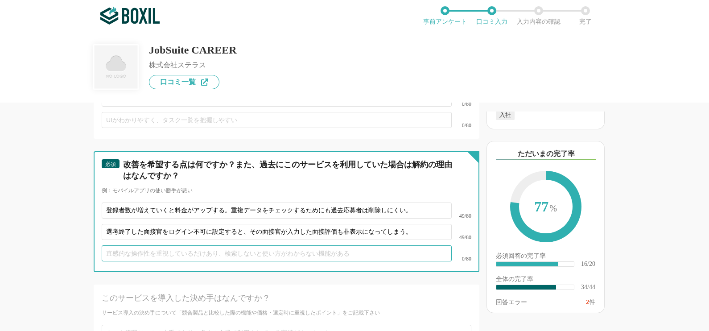
click at [308, 245] on input "text" at bounding box center [277, 253] width 350 height 16
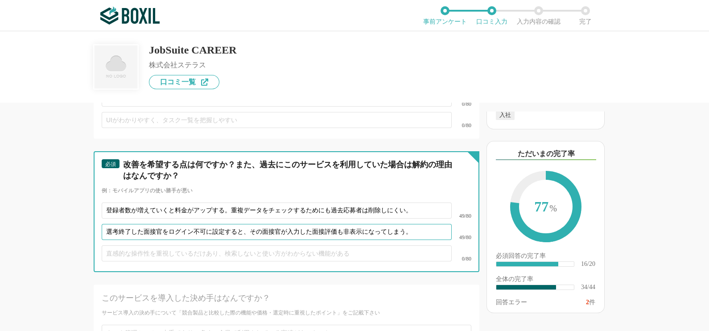
click at [352, 224] on input "選考終了した面接官をログイン不可に設定すると、その面接官が入力した面接評価も非表示になってしまう。" at bounding box center [277, 232] width 350 height 16
click at [346, 202] on input "登録者数が増えていくと料金がアップする。重複データをチェックするためにも過去応募者は削除しにくい。" at bounding box center [277, 210] width 350 height 16
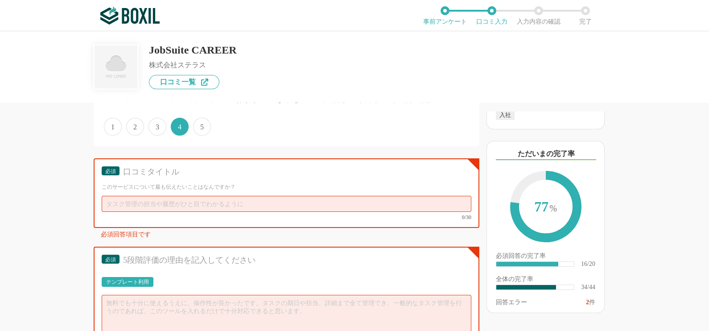
scroll to position [2666, 0]
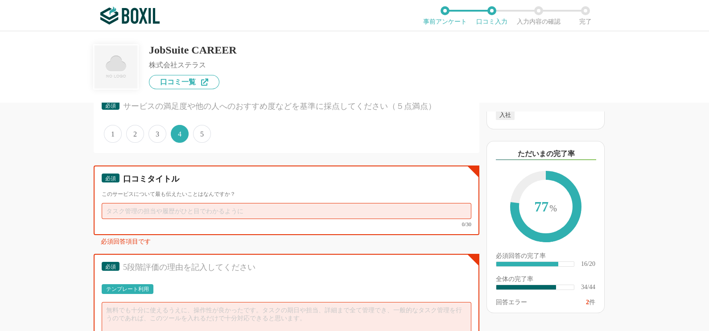
click at [347, 203] on input "text" at bounding box center [287, 211] width 370 height 16
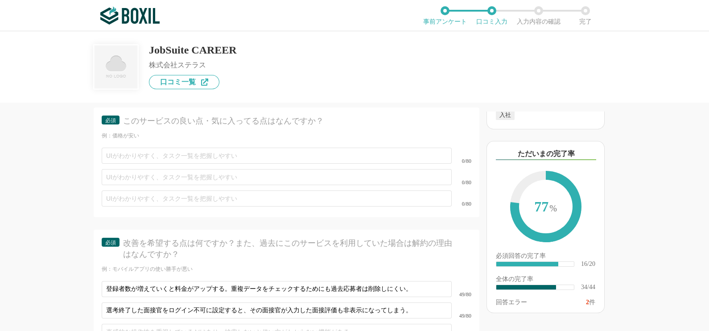
scroll to position [3186, 0]
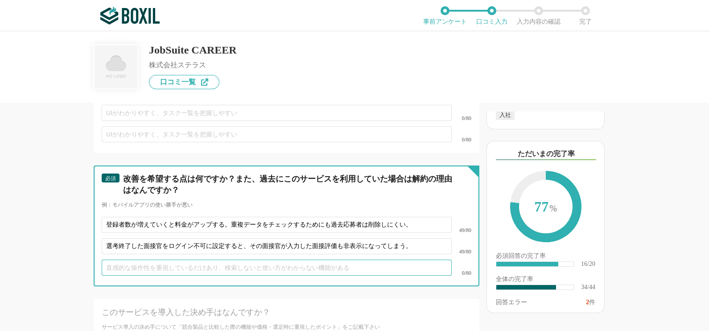
click at [366, 259] on input "text" at bounding box center [277, 267] width 350 height 16
type input "ｍ"
drag, startPoint x: 294, startPoint y: 245, endPoint x: 288, endPoint y: 247, distance: 6.0
click at [288, 259] on input "面接時間帯の初期設定など、個別カスタムが難しい項目もある。" at bounding box center [277, 267] width 350 height 16
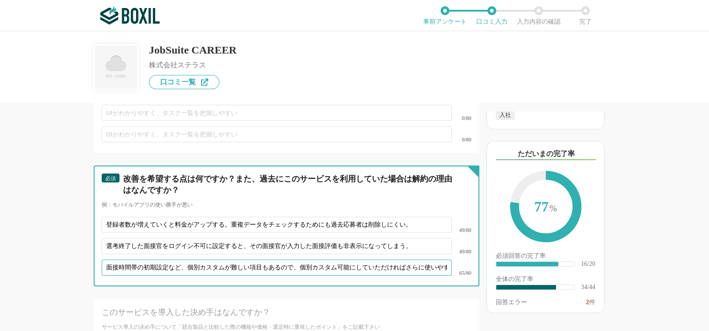
drag, startPoint x: 276, startPoint y: 243, endPoint x: 77, endPoint y: 235, distance: 199.9
click at [77, 235] on div "採用管理システム(ATS)の機能について（5点満点で評価してください） 複数の広告管理を一括化 1 2 3 4 5 利用していない 応募～面接までの自動化 1…" at bounding box center [256, 217] width 446 height 228
click at [346, 259] on input "面接時間帯の初期設定など、個別カスタムが難しい項目もあるので、個別カスタム可能にしていただければさらに使いやすくなるかと思います。" at bounding box center [277, 267] width 350 height 16
type input "面接時間帯の初期設定など、個別カスタムが難しい項目もあるので、個別カスタム可能にしていただければさらに使いやすくなるかと思います。"
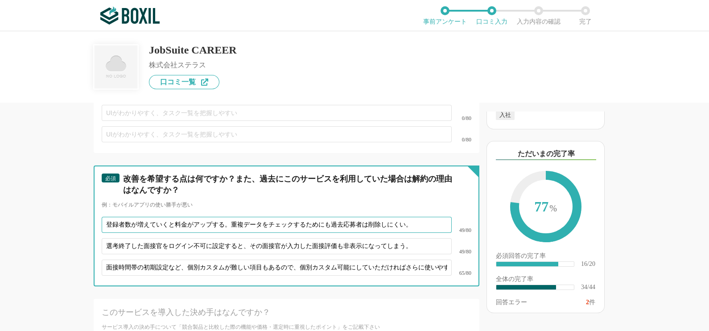
click at [232, 217] on input "登録者数が増えていくと料金がアップする。重複データをチェックするためにも過去応募者は削除しにくい。" at bounding box center [277, 225] width 350 height 16
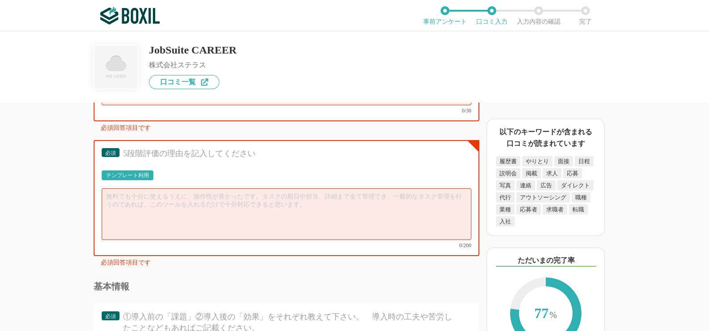
scroll to position [2766, 0]
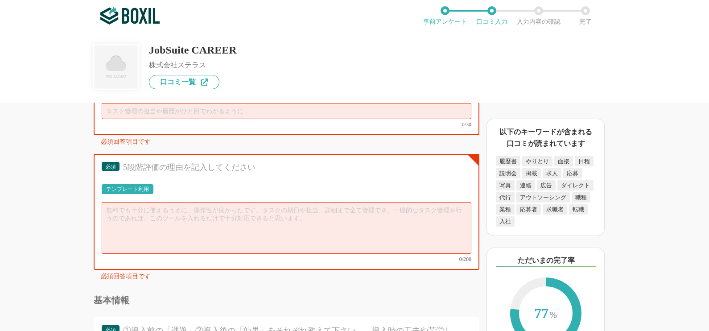
type input "登録者数が増えていくと料金がアップする。過去応募者データを削除したいが、重複データをチェックするためにも過去応募者は削除しにくい。"
click at [226, 220] on textarea at bounding box center [287, 228] width 370 height 52
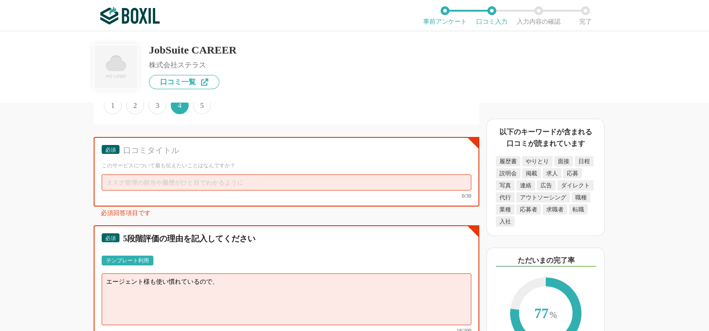
scroll to position [2701, 0]
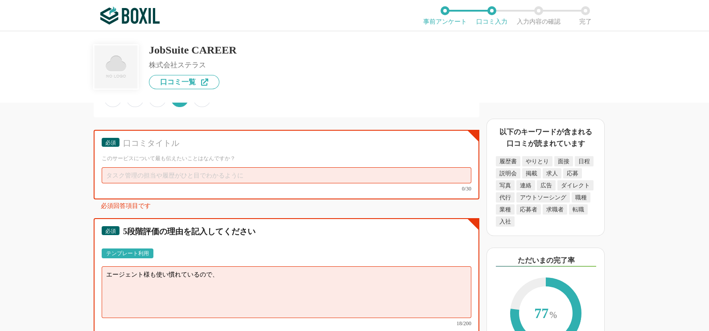
click at [104, 266] on textarea "エージェント様も使い慣れているので、" at bounding box center [287, 292] width 370 height 52
type textarea "コストも控えめで、利用しやすい。エージェント様も使い慣れている。"
